Goal: Complete application form

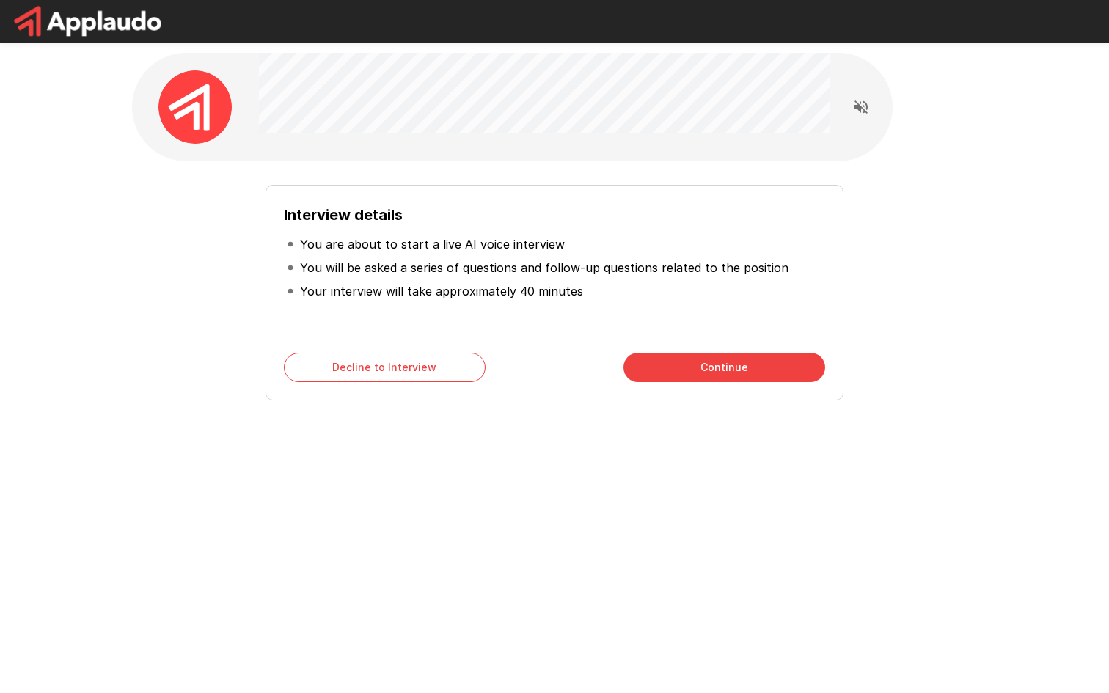
click at [696, 374] on button "Continue" at bounding box center [725, 367] width 202 height 29
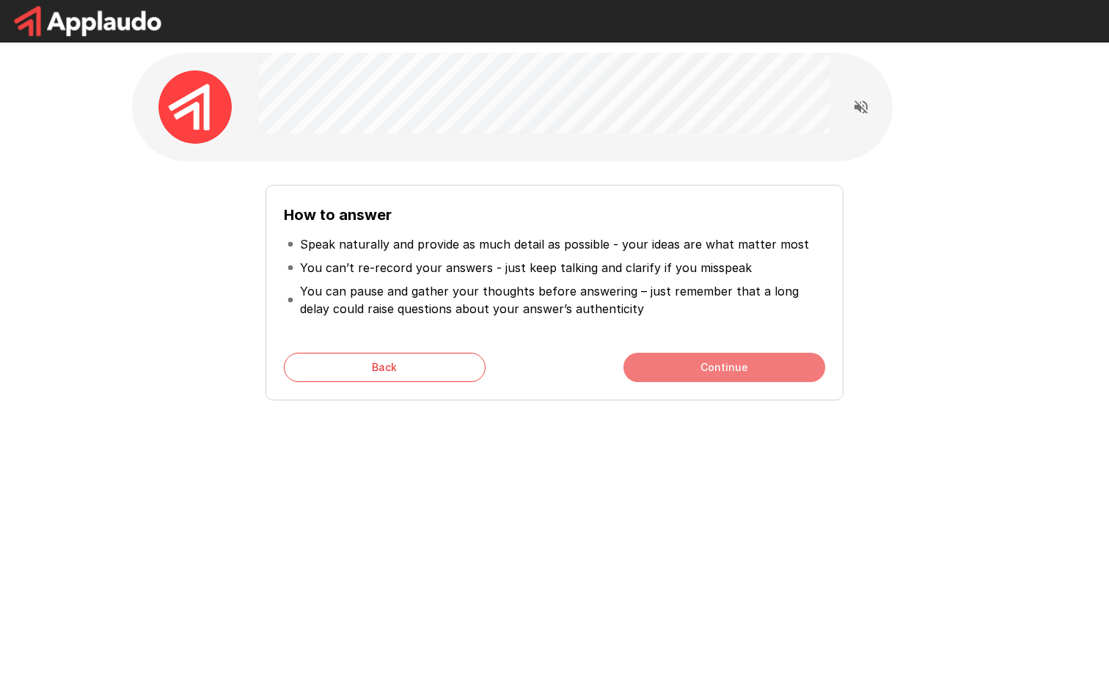
click at [656, 368] on button "Continue" at bounding box center [725, 367] width 202 height 29
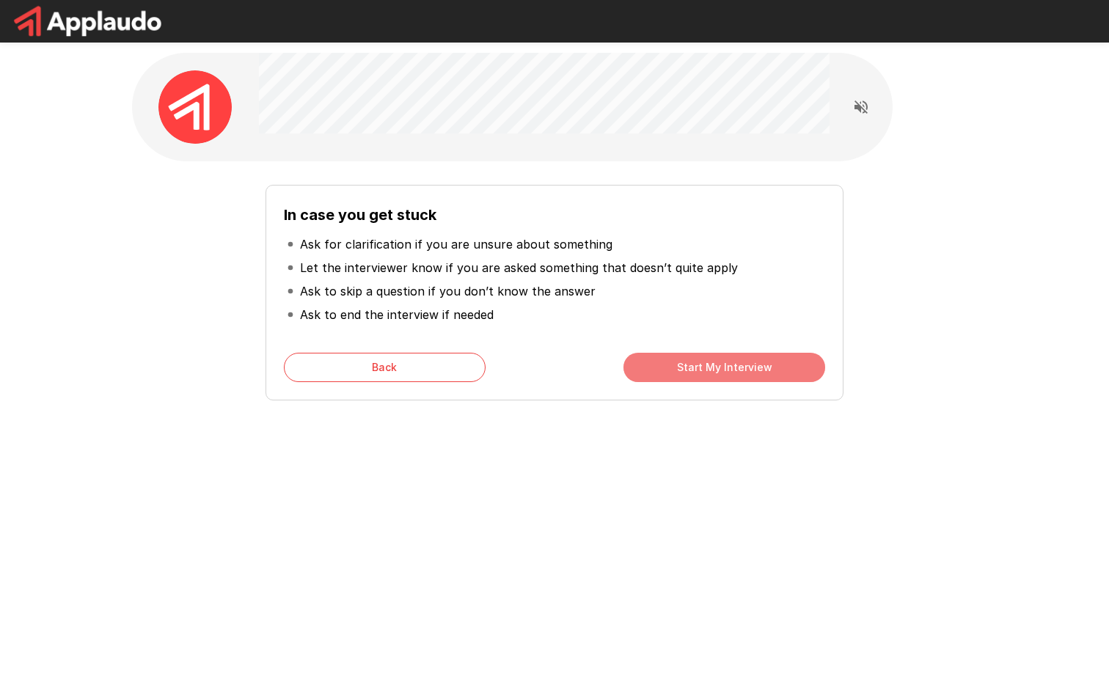
click at [684, 370] on button "Start My Interview" at bounding box center [725, 367] width 202 height 29
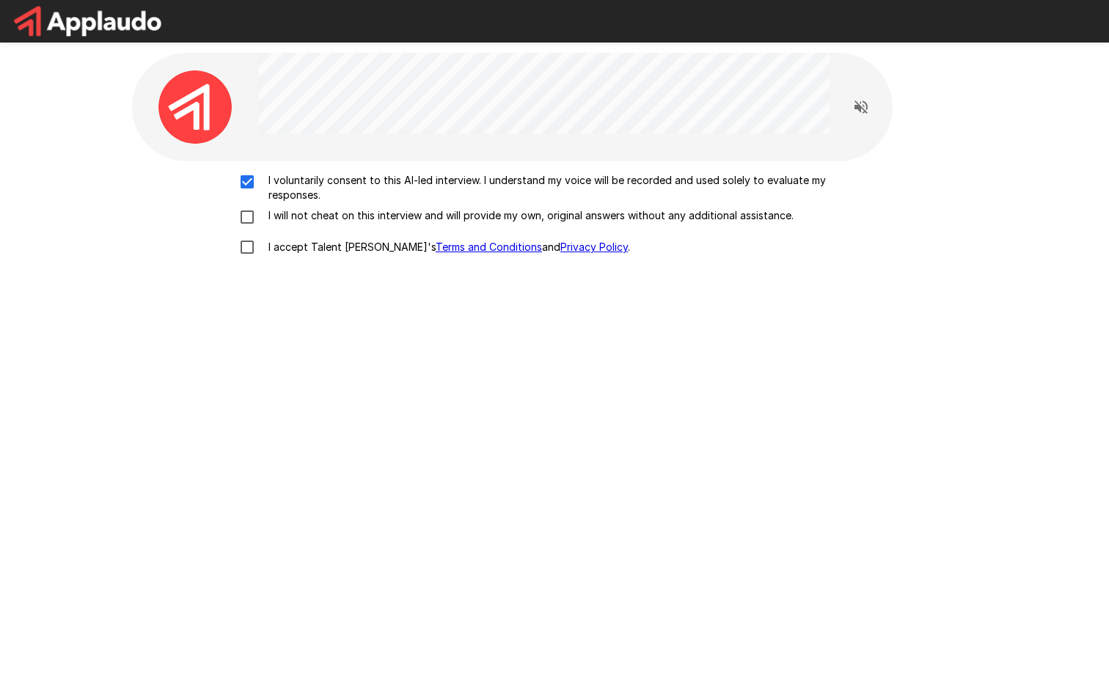
click at [247, 203] on div "I voluntarily consent to this AI-led interview. I understand my voice will be r…" at bounding box center [554, 218] width 833 height 90
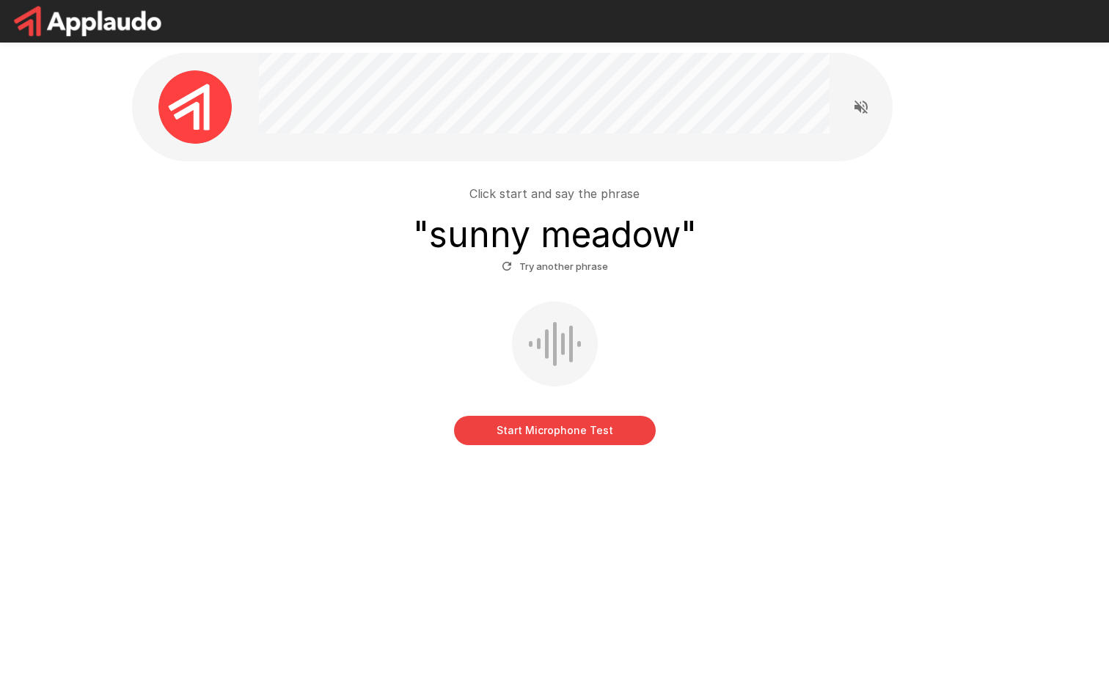
click at [793, 200] on div "Click start and say the phrase " sunny meadow " Try another phrase" at bounding box center [554, 231] width 833 height 93
click at [580, 434] on button "Start Microphone Test" at bounding box center [555, 430] width 202 height 29
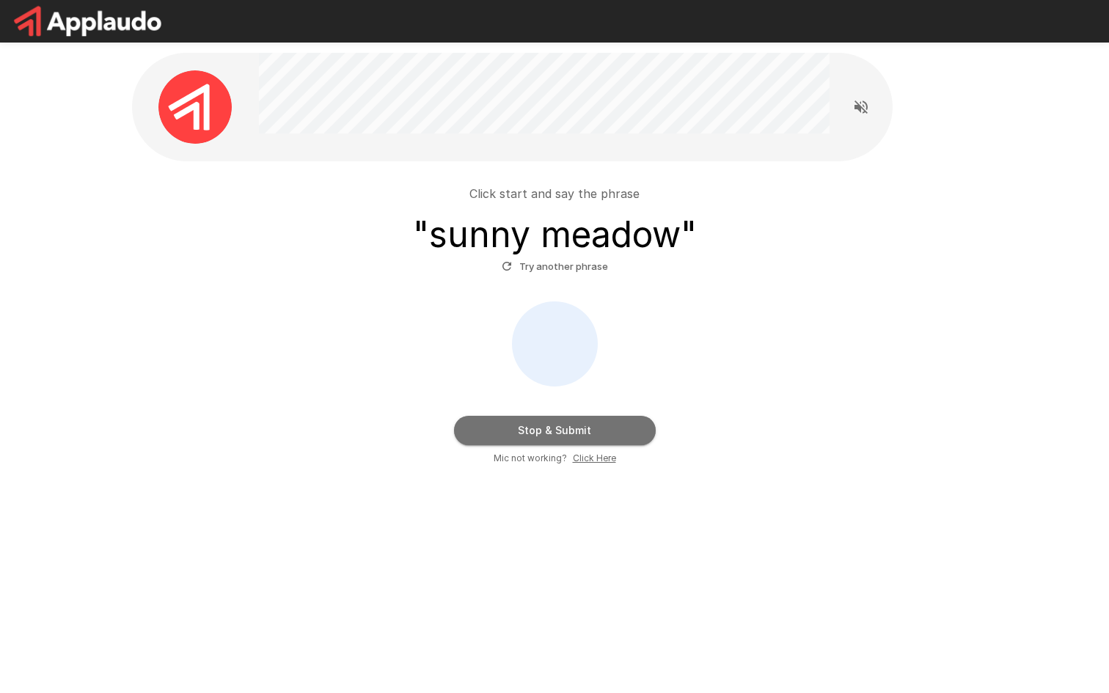
click at [588, 430] on button "Stop & Submit" at bounding box center [555, 430] width 202 height 29
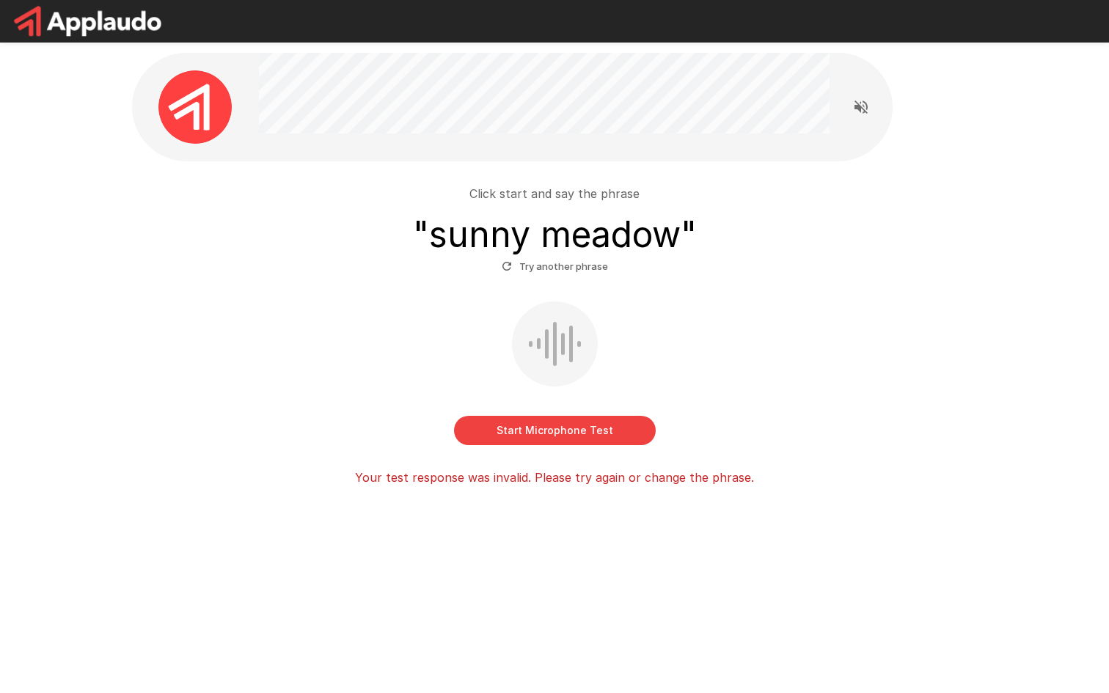
click at [590, 434] on button "Start Microphone Test" at bounding box center [555, 430] width 202 height 29
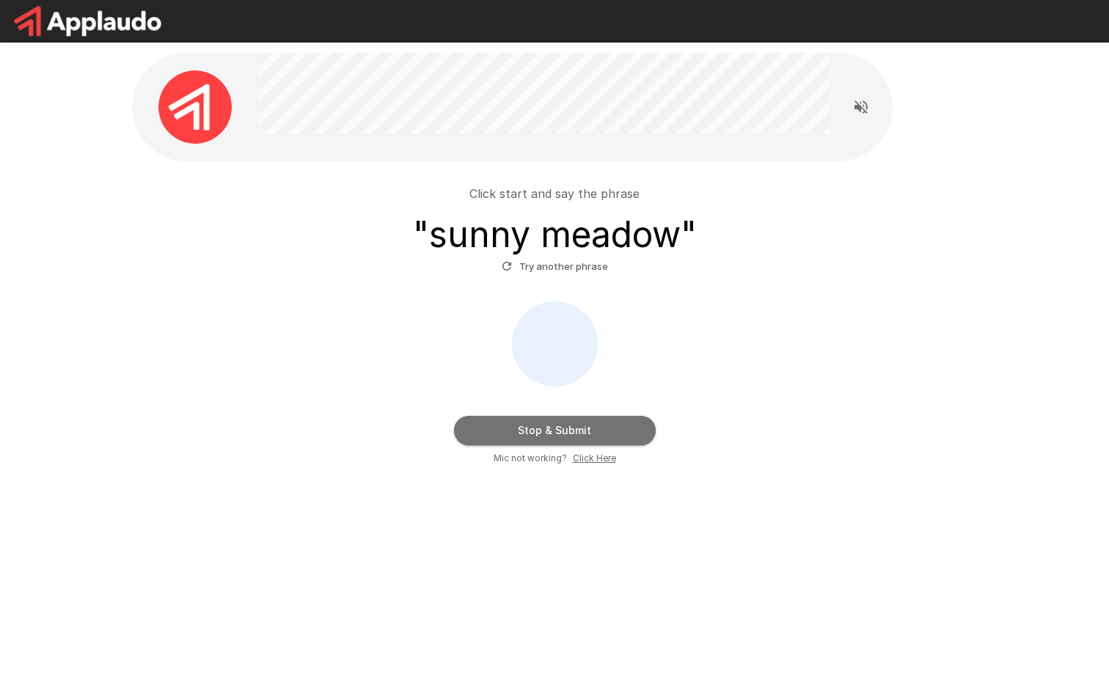
click at [586, 436] on button "Stop & Submit" at bounding box center [555, 430] width 202 height 29
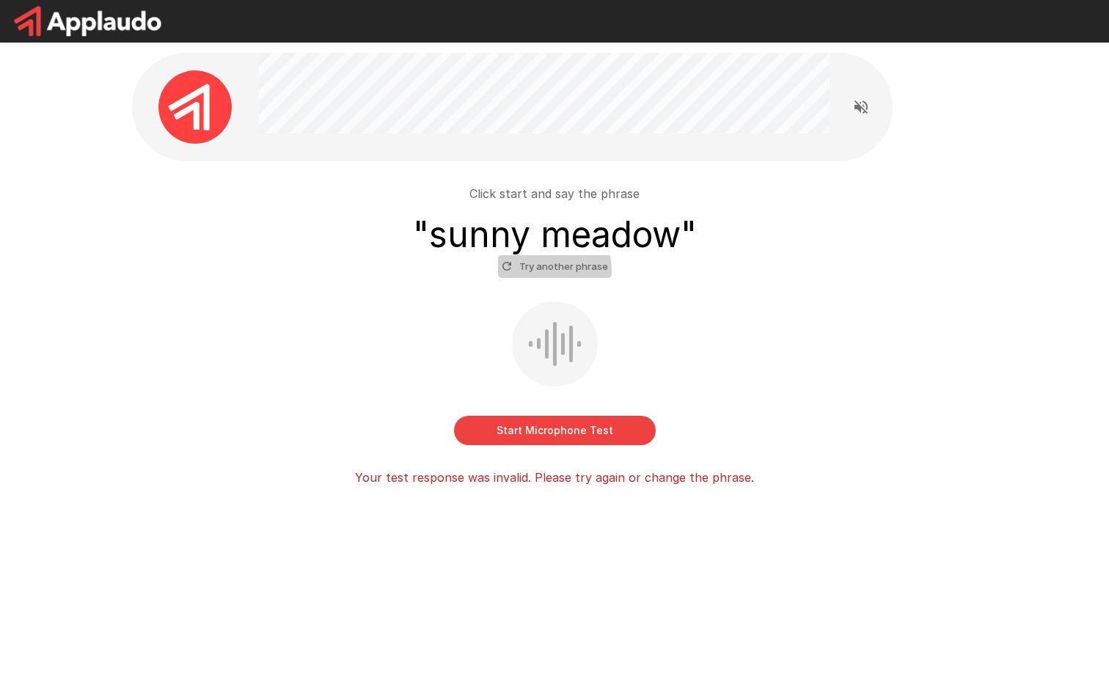
click at [539, 271] on button "Try another phrase" at bounding box center [555, 266] width 114 height 23
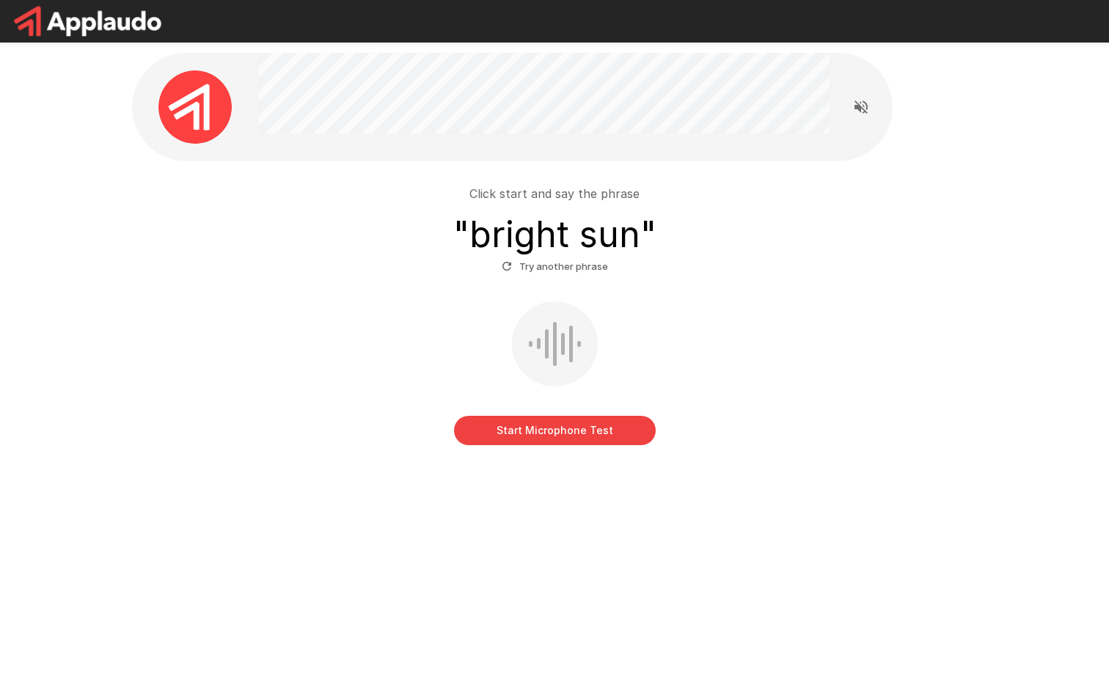
click at [539, 271] on button "Try another phrase" at bounding box center [555, 266] width 114 height 23
click at [554, 430] on button "Start Microphone Test" at bounding box center [555, 430] width 202 height 29
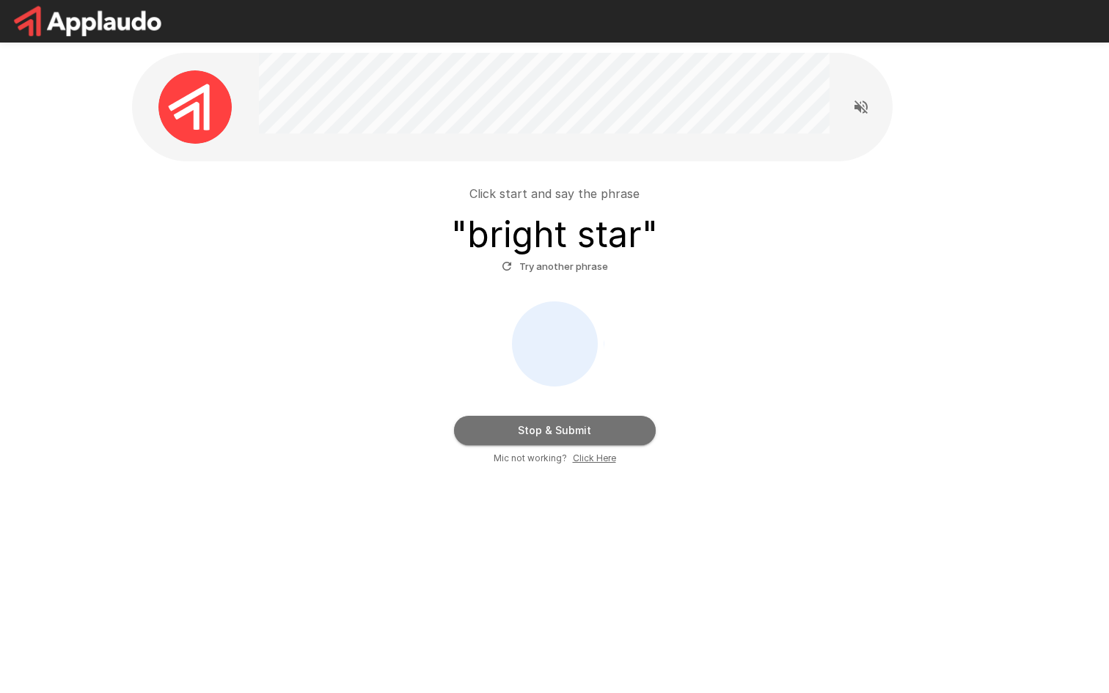
click at [552, 432] on button "Stop & Submit" at bounding box center [555, 430] width 202 height 29
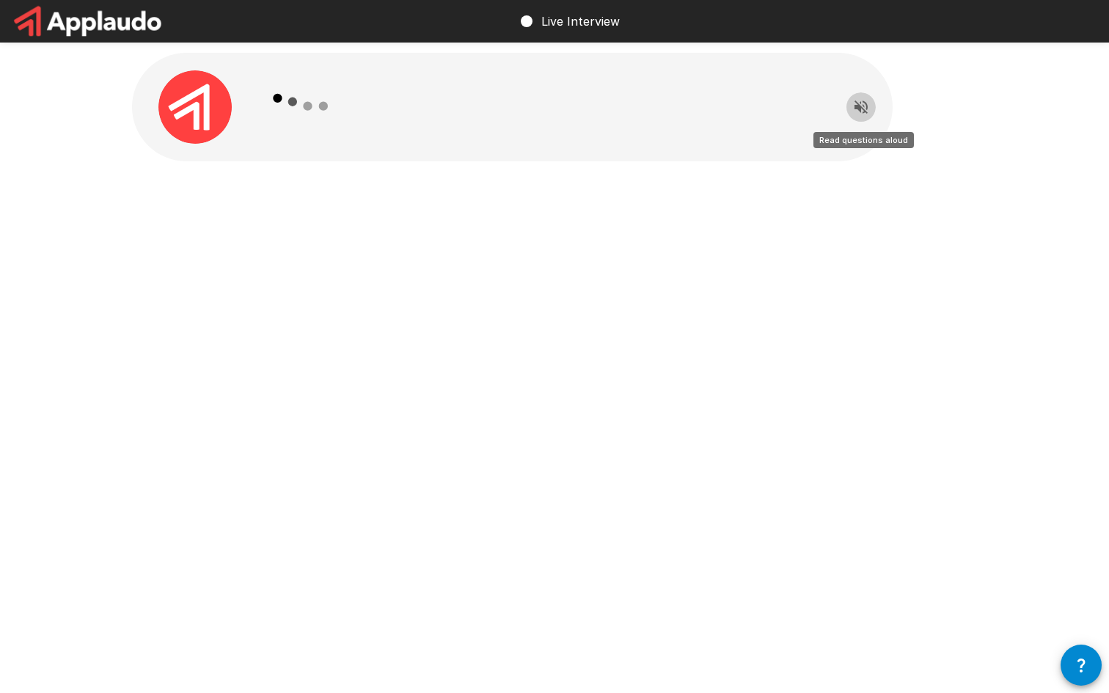
click at [856, 111] on icon "Read questions aloud" at bounding box center [862, 107] width 18 height 18
click at [855, 112] on icon "Stop reading questions aloud" at bounding box center [862, 107] width 18 height 18
click at [214, 103] on img at bounding box center [194, 106] width 73 height 73
click at [293, 107] on icon at bounding box center [291, 106] width 7 height 7
click at [856, 101] on icon "Read questions aloud" at bounding box center [862, 107] width 18 height 18
